Goal: Task Accomplishment & Management: Manage account settings

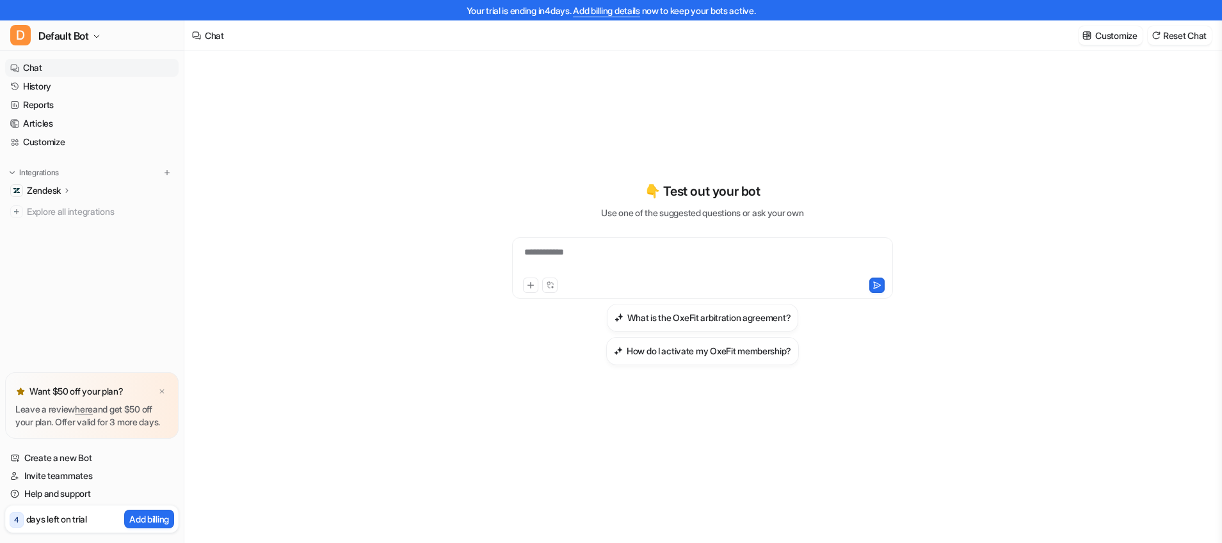
scroll to position [13, 0]
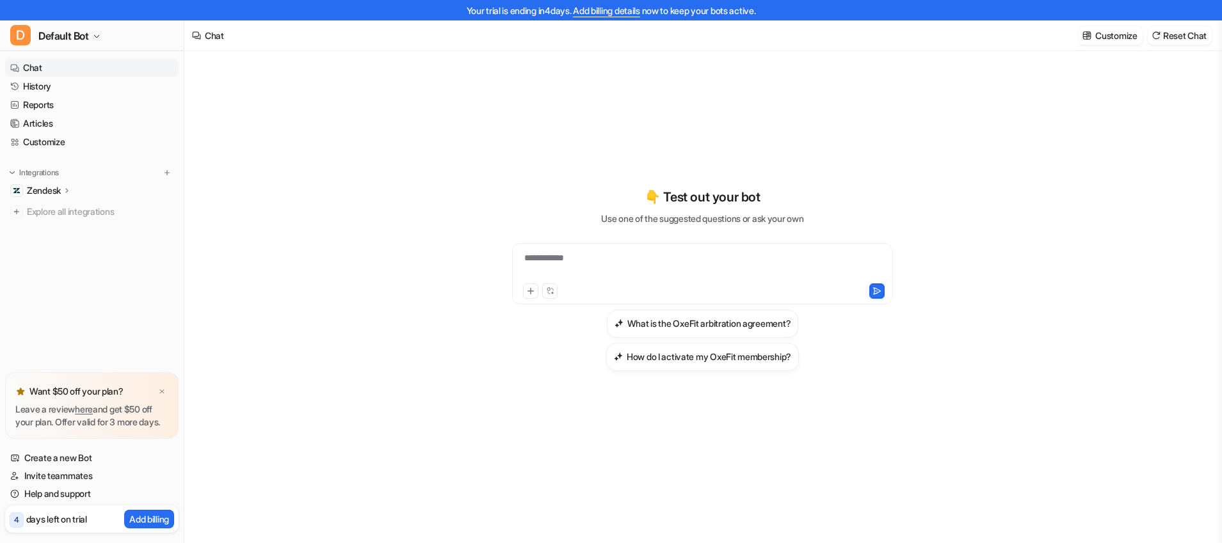
click at [65, 192] on icon at bounding box center [67, 191] width 9 height 10
click at [32, 170] on p "Integrations" at bounding box center [39, 173] width 40 height 10
click at [28, 171] on p "Integrations" at bounding box center [39, 173] width 40 height 10
click at [33, 190] on p "Zendesk" at bounding box center [44, 190] width 34 height 13
click at [32, 190] on p "Zendesk" at bounding box center [44, 190] width 34 height 13
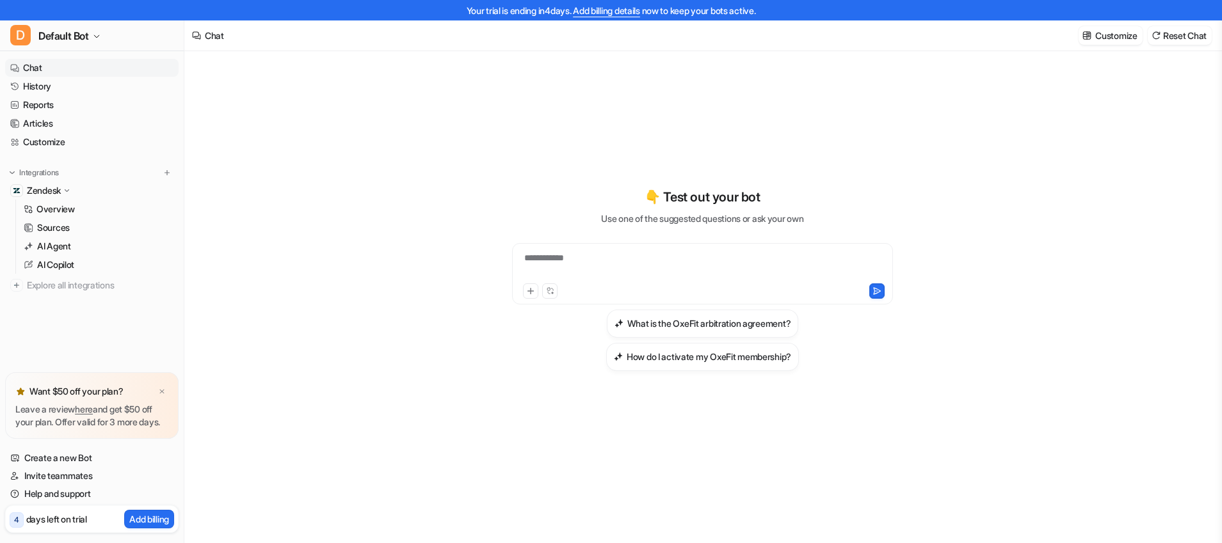
scroll to position [20, 0]
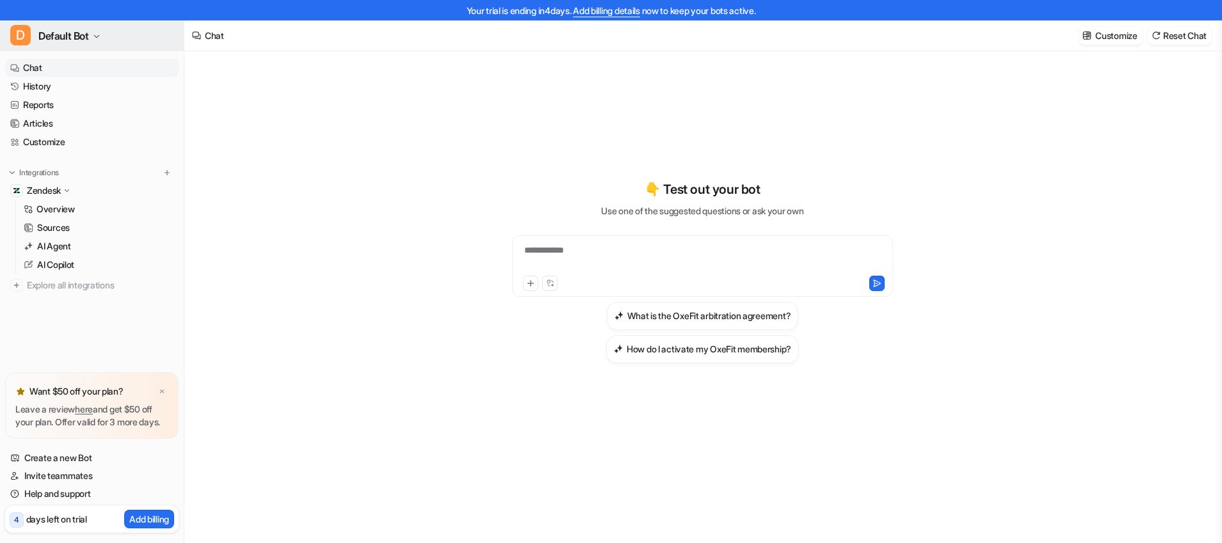
click at [98, 34] on icon "button" at bounding box center [97, 37] width 8 height 8
click at [72, 118] on link "Settings" at bounding box center [102, 117] width 177 height 21
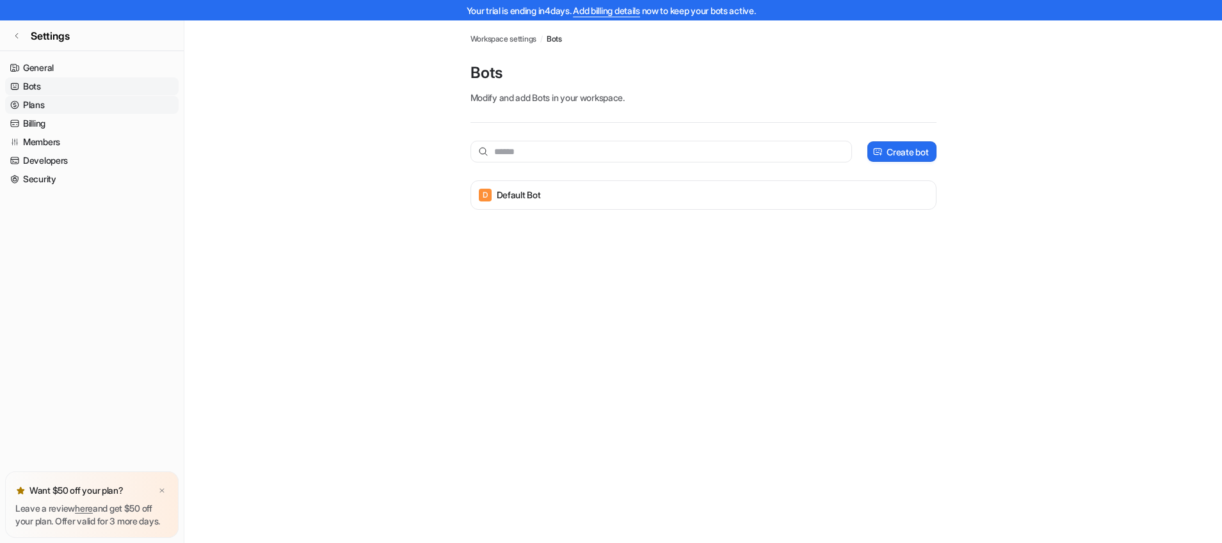
click at [45, 107] on link "Plans" at bounding box center [91, 105] width 173 height 18
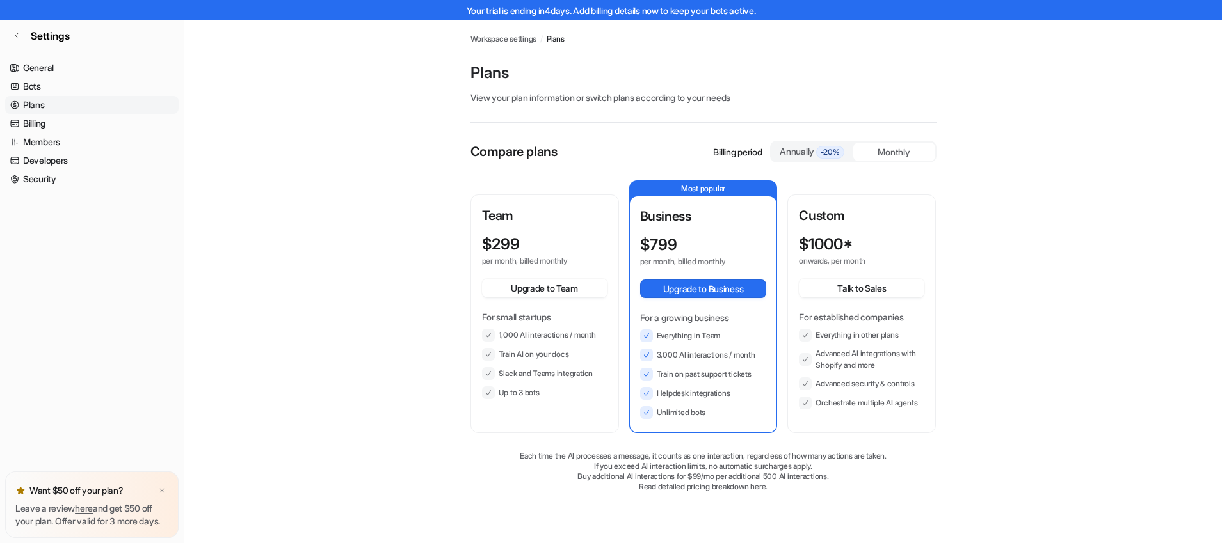
scroll to position [20, 0]
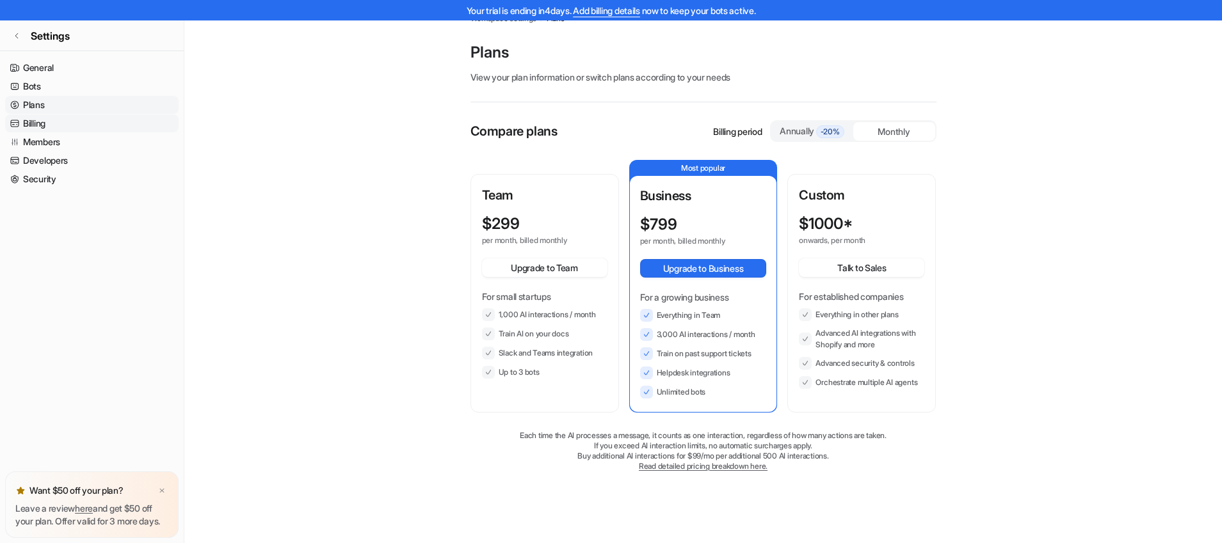
click at [51, 120] on link "Billing" at bounding box center [91, 124] width 173 height 18
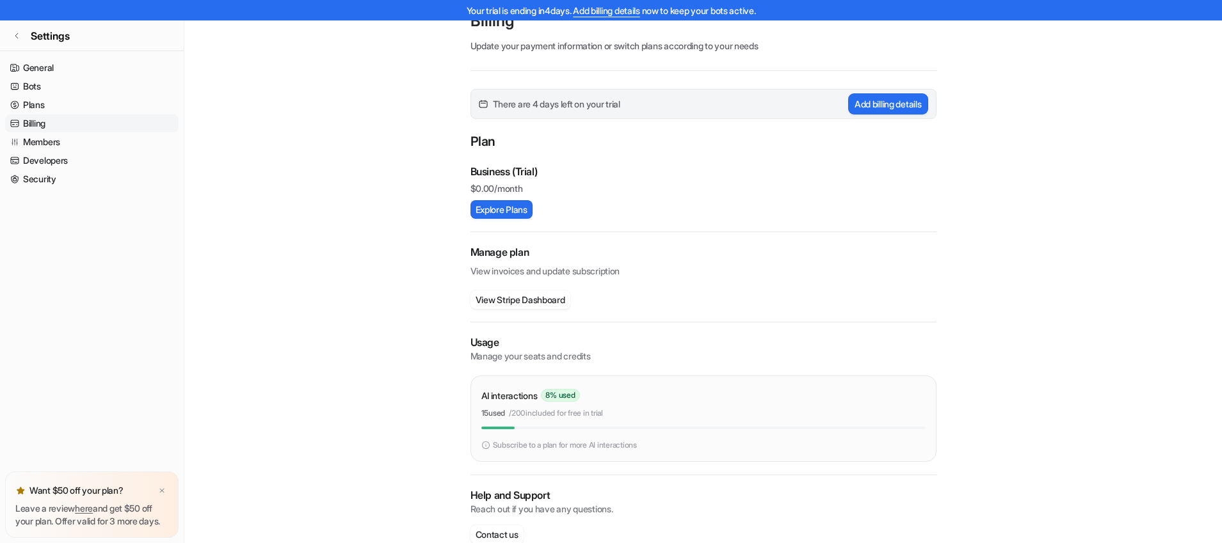
scroll to position [78, 0]
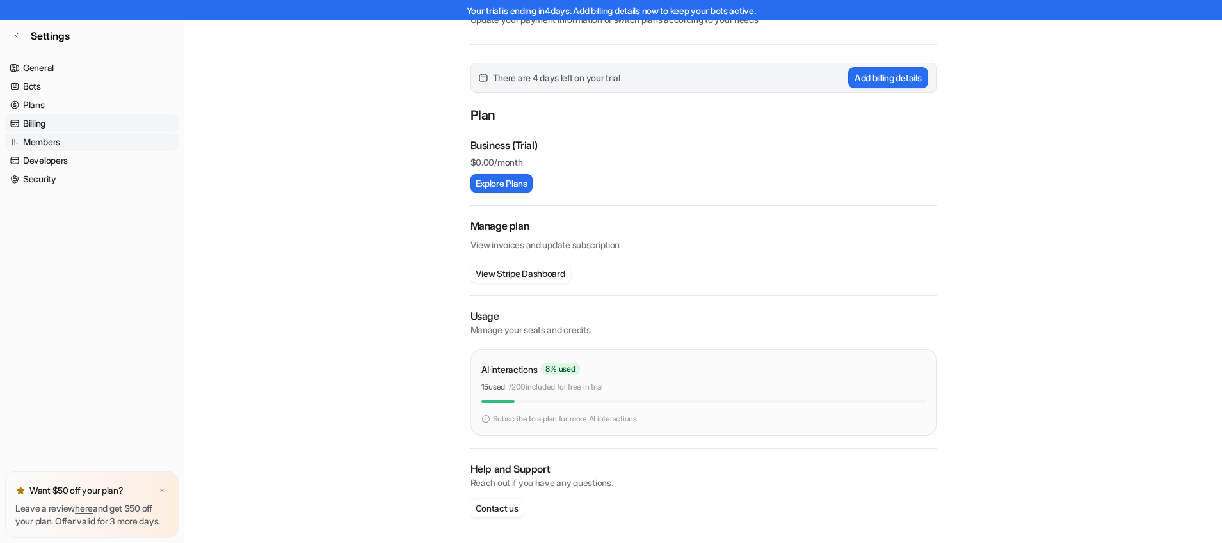
click at [55, 147] on link "Members" at bounding box center [91, 142] width 173 height 18
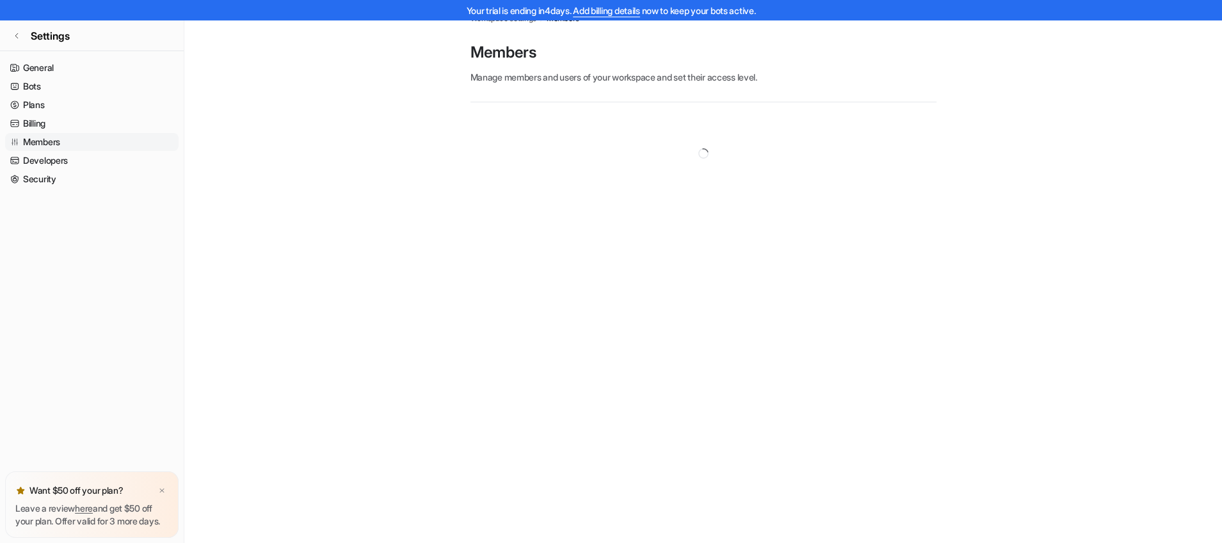
scroll to position [20, 0]
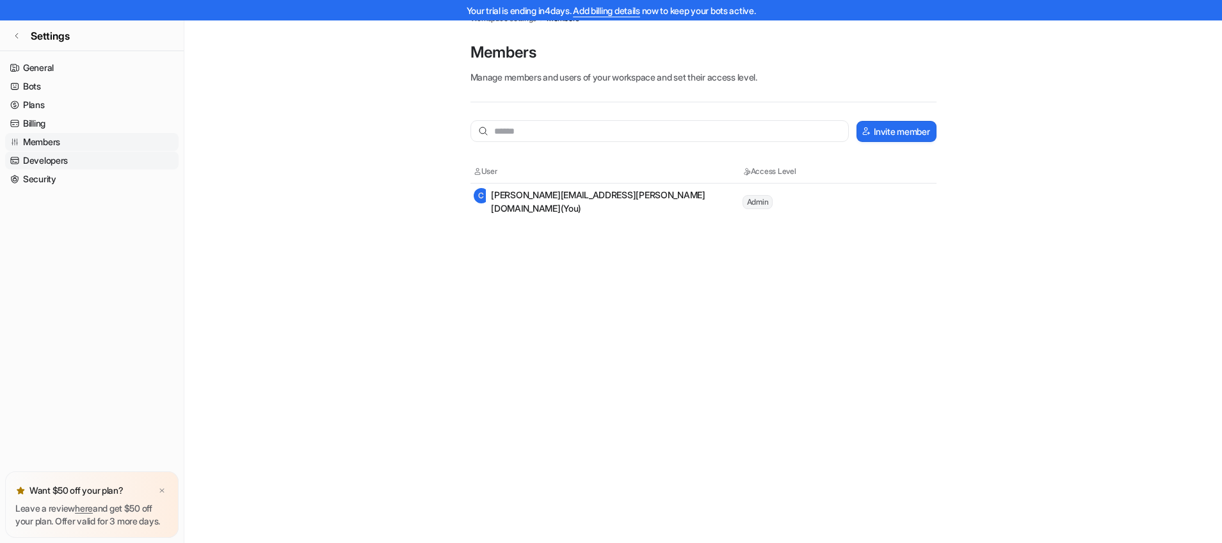
click at [47, 158] on link "Developers" at bounding box center [91, 161] width 173 height 18
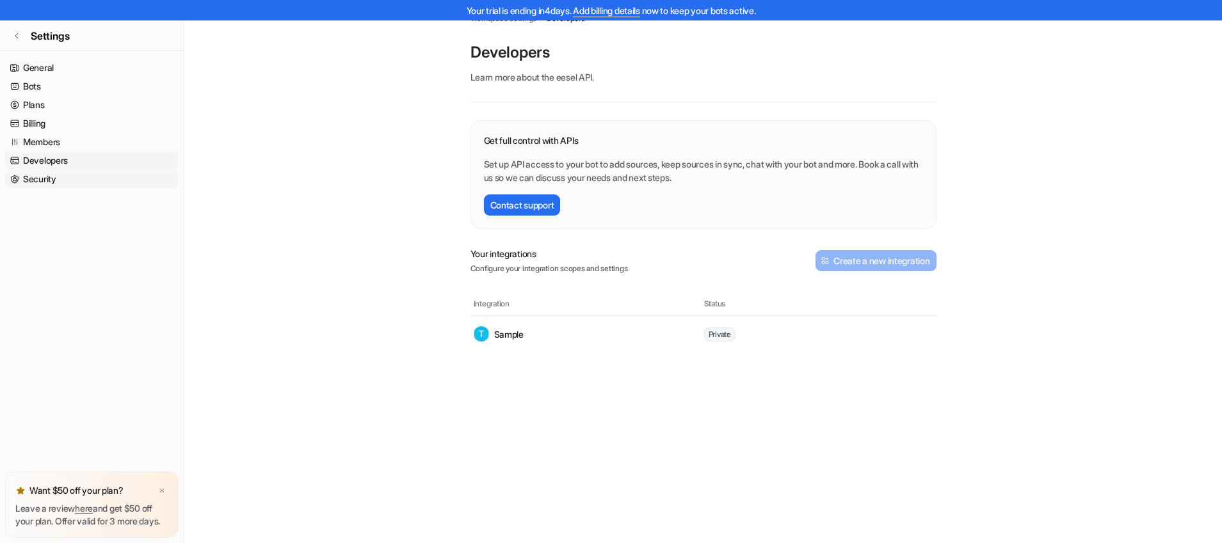
click at [40, 179] on link "Security" at bounding box center [91, 179] width 173 height 18
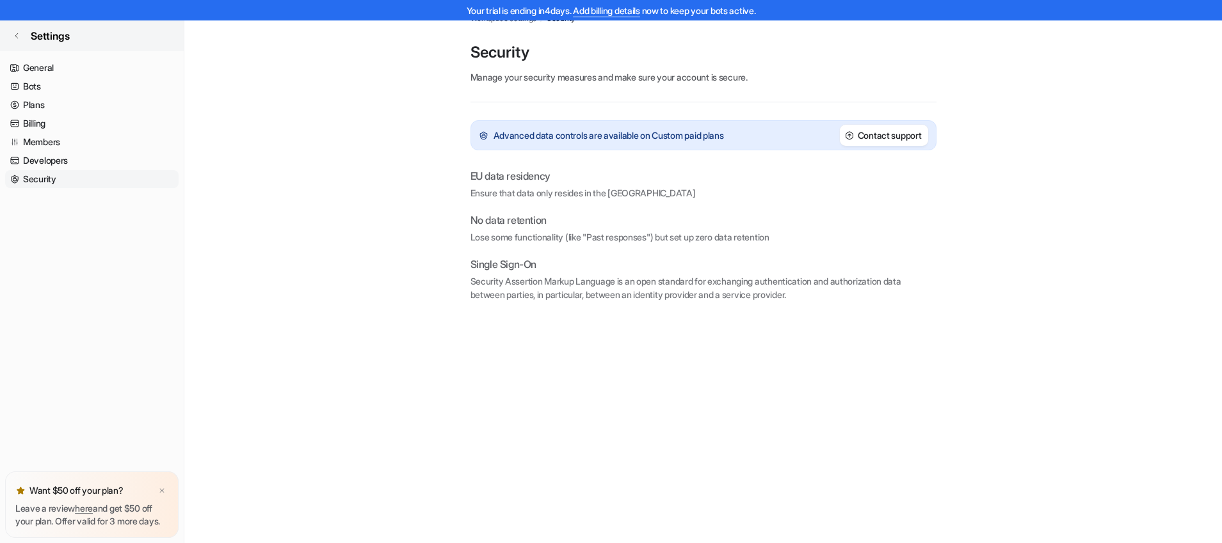
click at [22, 35] on link "Settings" at bounding box center [92, 35] width 184 height 31
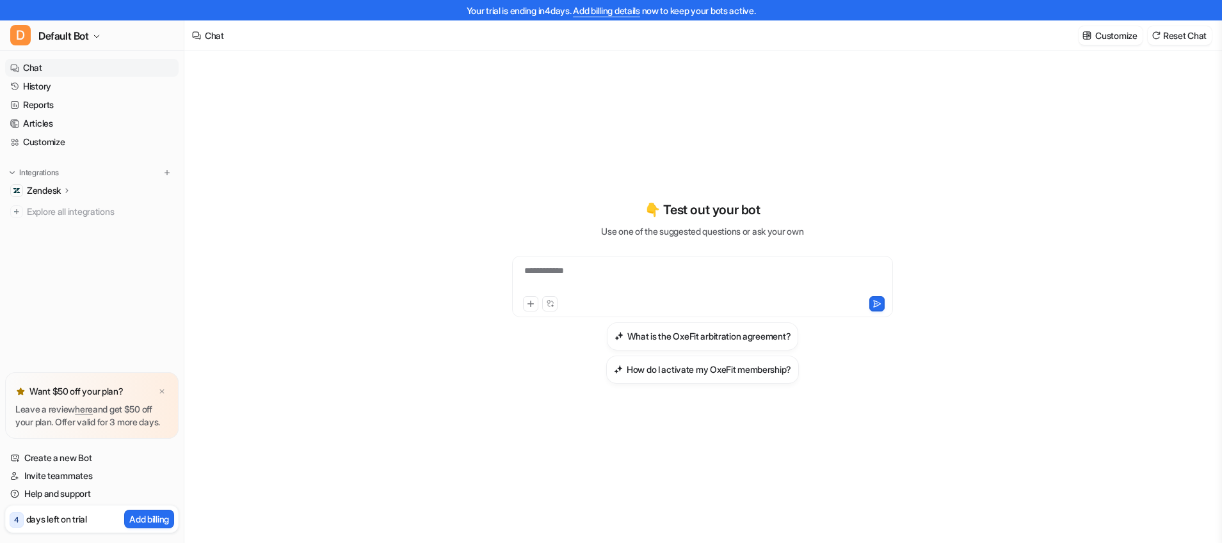
click at [68, 189] on icon at bounding box center [67, 191] width 9 height 10
click at [54, 188] on p "Zendesk" at bounding box center [44, 190] width 34 height 13
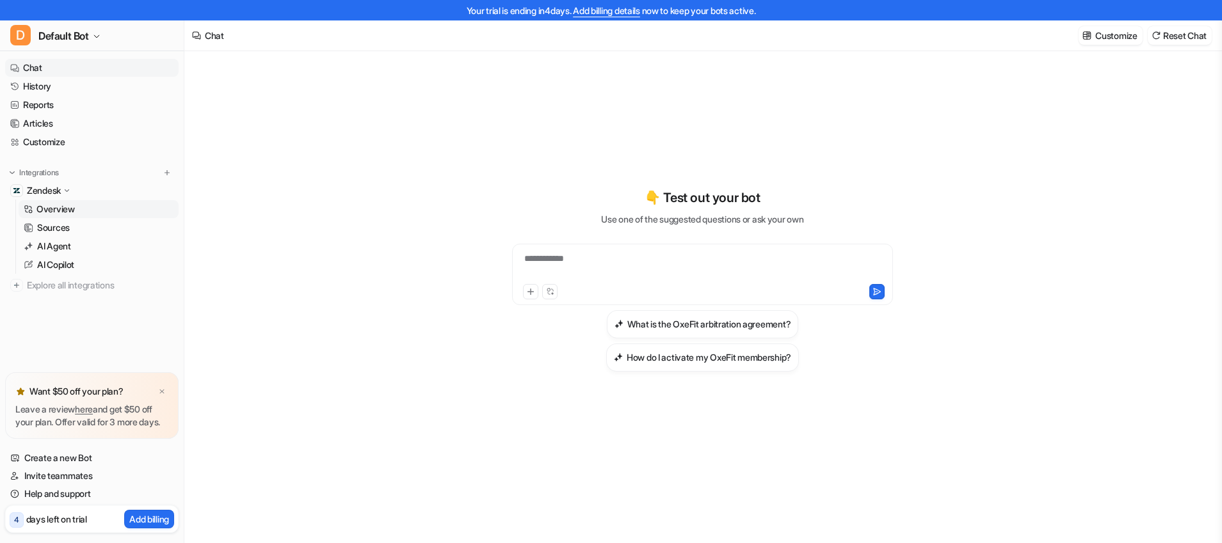
scroll to position [20, 0]
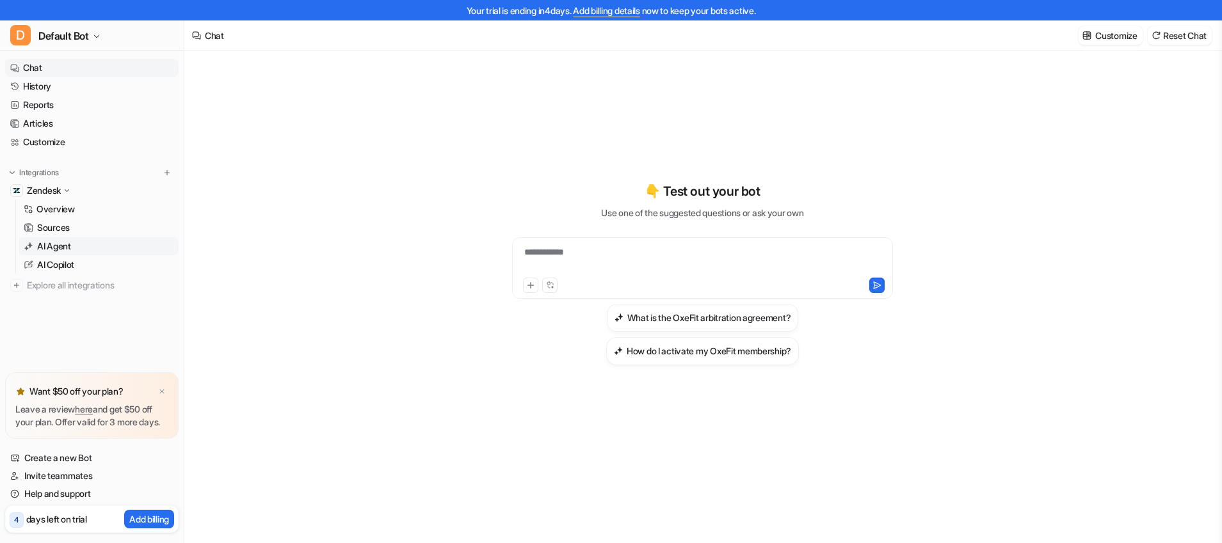
click at [69, 252] on p "AI Agent" at bounding box center [54, 246] width 34 height 13
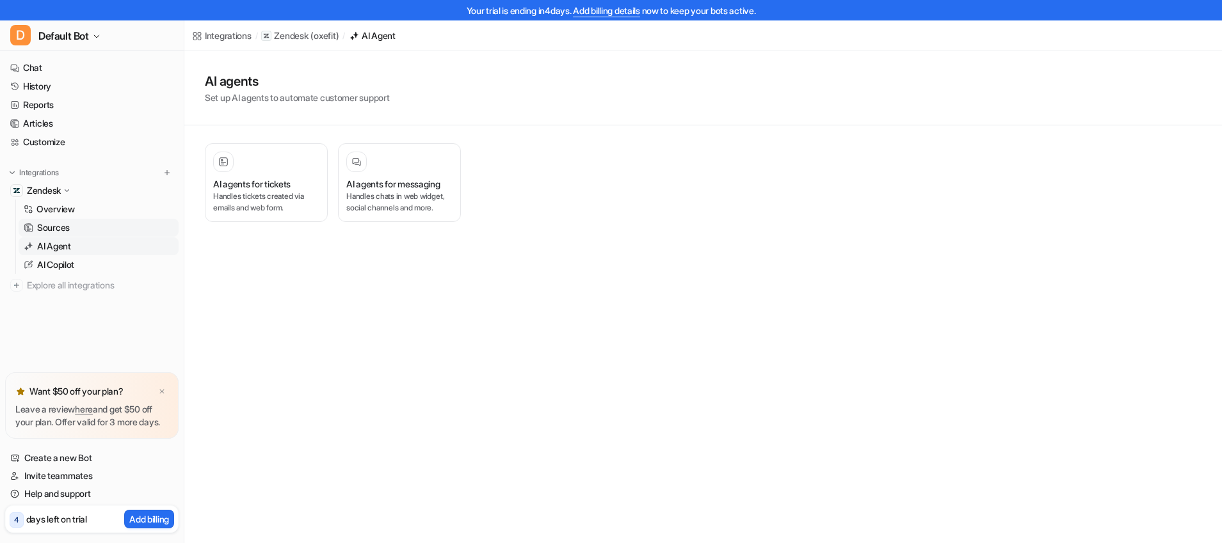
click at [71, 229] on link "Sources" at bounding box center [99, 228] width 160 height 18
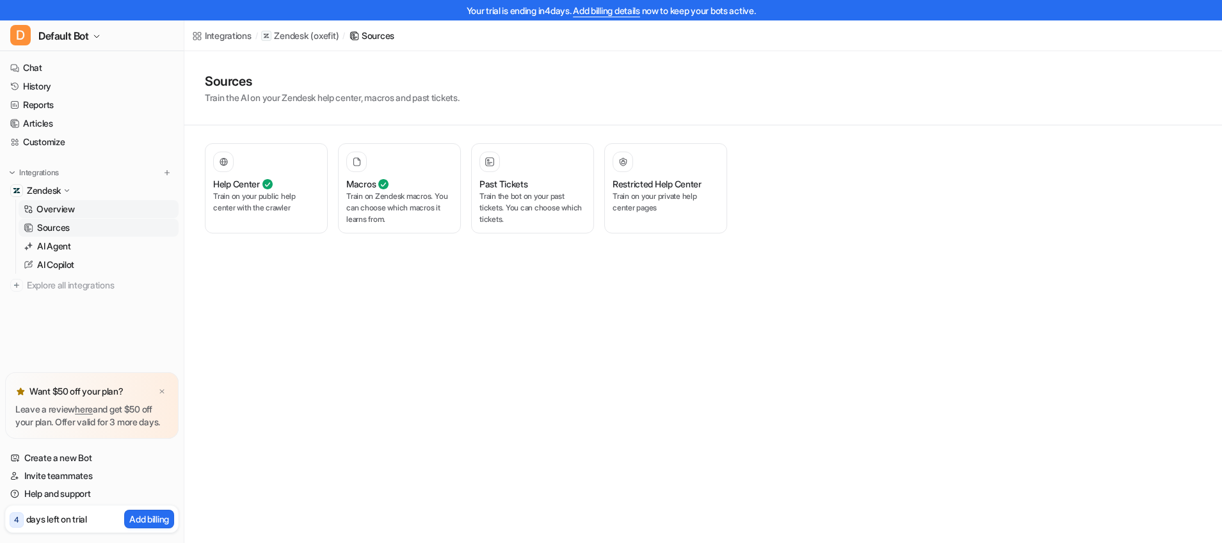
click at [70, 210] on p "Overview" at bounding box center [55, 209] width 38 height 13
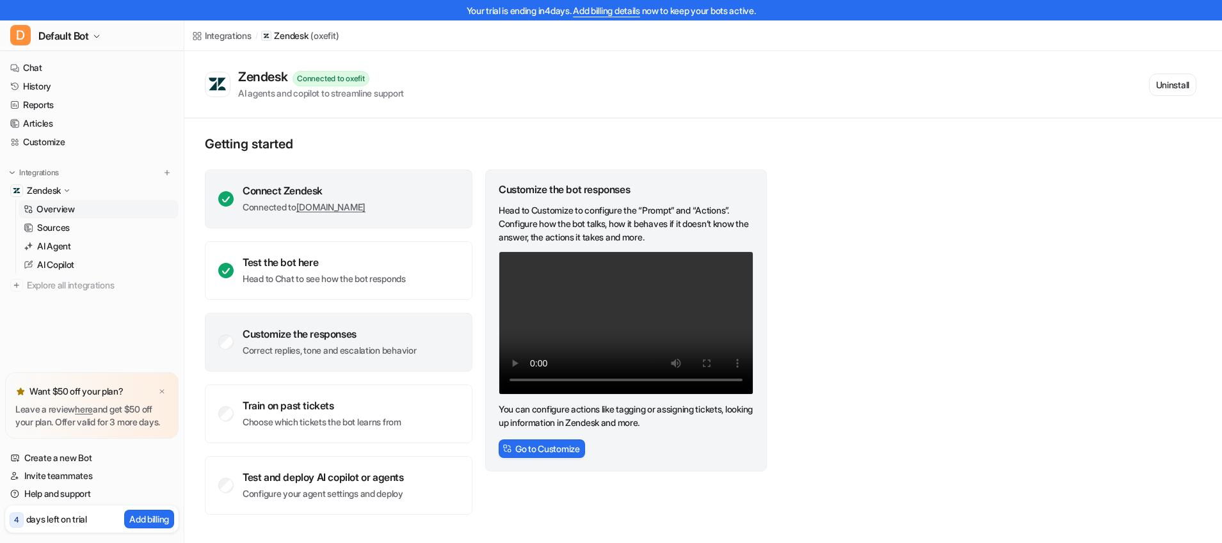
click at [301, 207] on link "[DOMAIN_NAME]" at bounding box center [330, 207] width 69 height 11
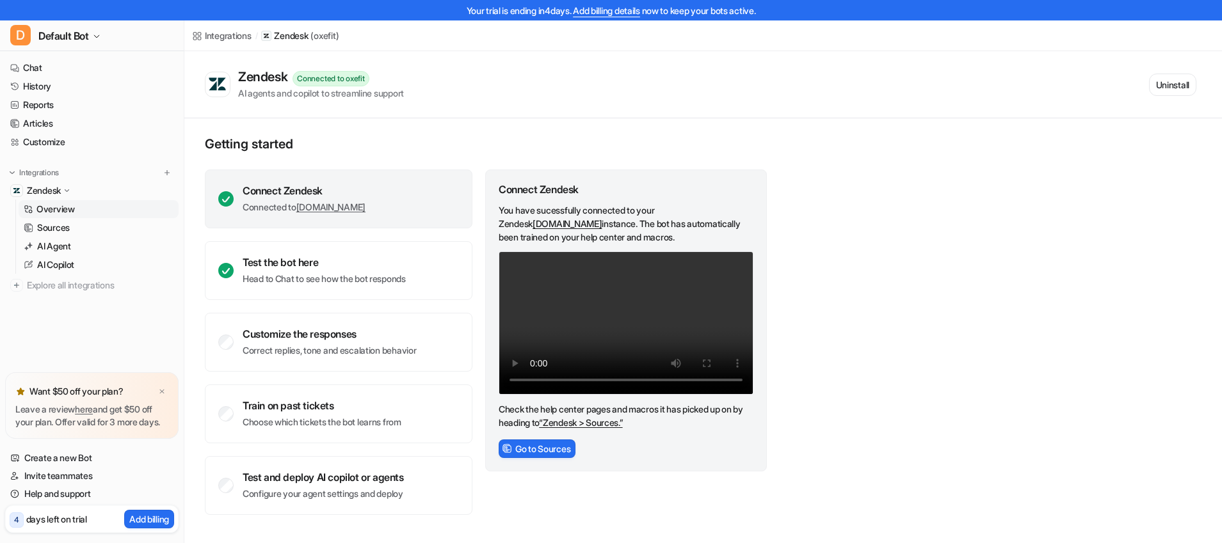
click at [227, 198] on icon at bounding box center [225, 198] width 15 height 15
click at [563, 447] on button "Go to Sources" at bounding box center [537, 449] width 77 height 19
